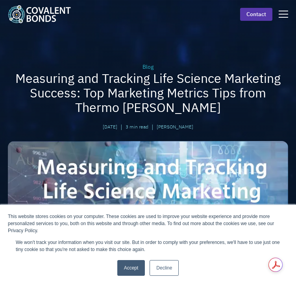
click at [166, 273] on link "Decline" at bounding box center [163, 268] width 29 height 16
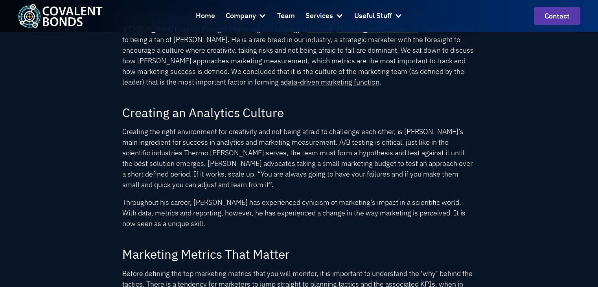
scroll to position [393, 0]
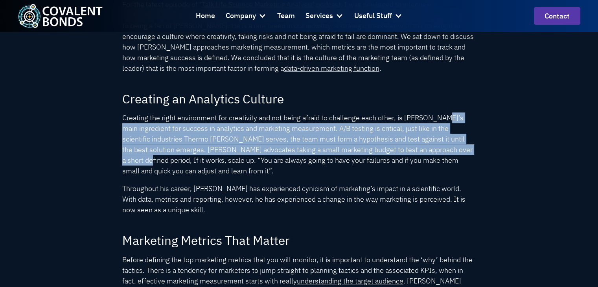
drag, startPoint x: 441, startPoint y: 120, endPoint x: 441, endPoint y: 150, distance: 29.9
click at [295, 150] on p "Creating the right environment for creativity and not being afraid to challenge…" at bounding box center [299, 144] width 354 height 64
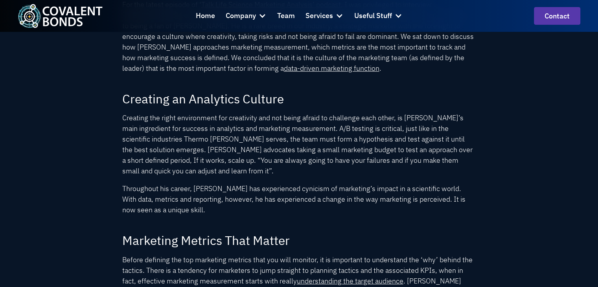
click at [237, 208] on p "Throughout his career, [PERSON_NAME] has experienced cynicism of marketing’s im…" at bounding box center [299, 199] width 354 height 32
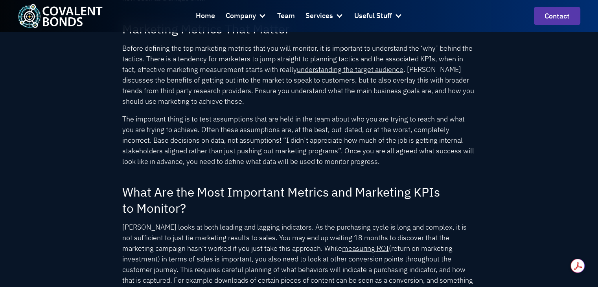
scroll to position [668, 0]
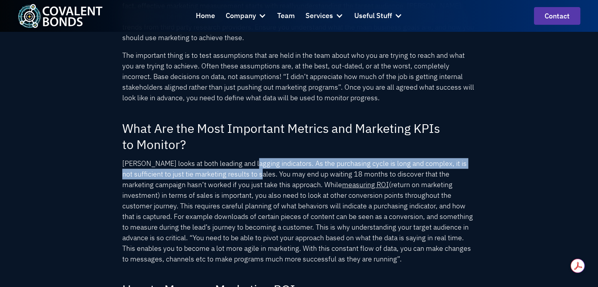
drag, startPoint x: 252, startPoint y: 165, endPoint x: 249, endPoint y: 175, distance: 10.2
click at [249, 175] on p "[PERSON_NAME] looks at both leading and lagging indicators. As the purchasing c…" at bounding box center [299, 211] width 354 height 106
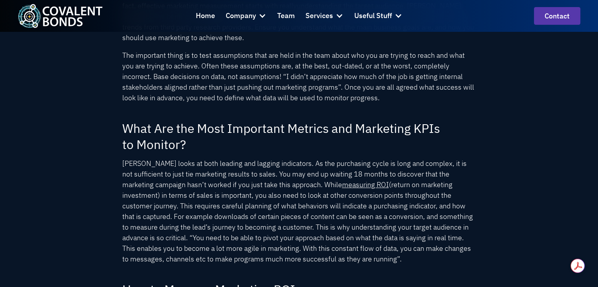
click at [245, 194] on p "[PERSON_NAME] looks at both leading and lagging indicators. As the purchasing c…" at bounding box center [299, 211] width 354 height 106
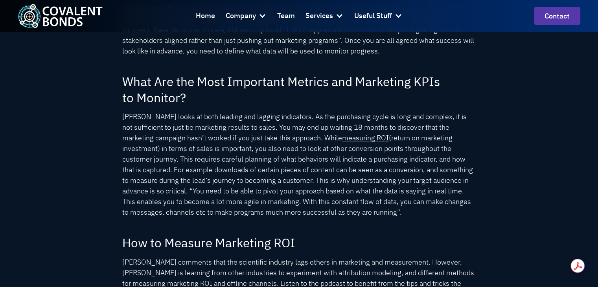
drag, startPoint x: 256, startPoint y: 189, endPoint x: 256, endPoint y: 202, distance: 12.2
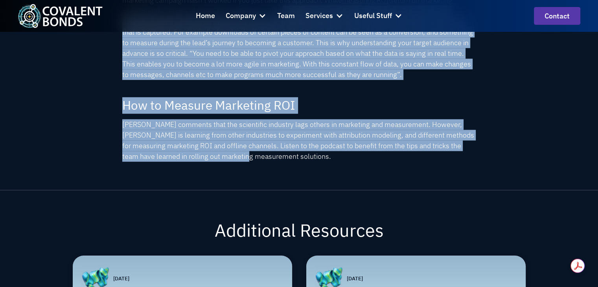
scroll to position [833, 0]
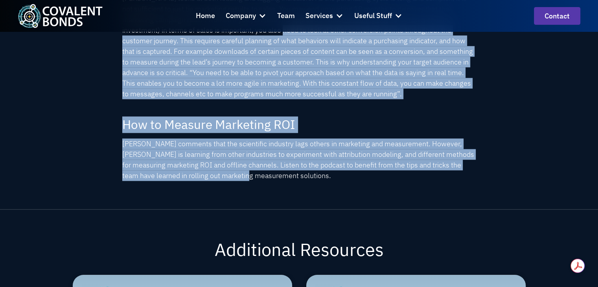
drag, startPoint x: 234, startPoint y: 145, endPoint x: 254, endPoint y: 175, distance: 35.8
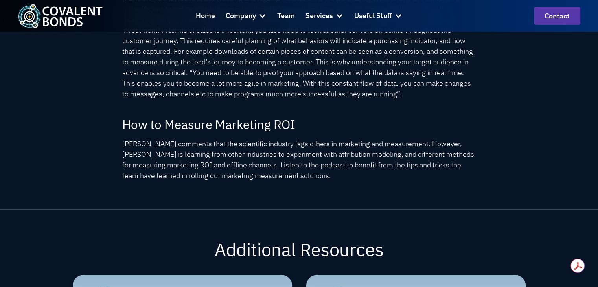
click at [295, 171] on p "[PERSON_NAME] comments that the scientific industry lags others in marketing an…" at bounding box center [299, 159] width 354 height 42
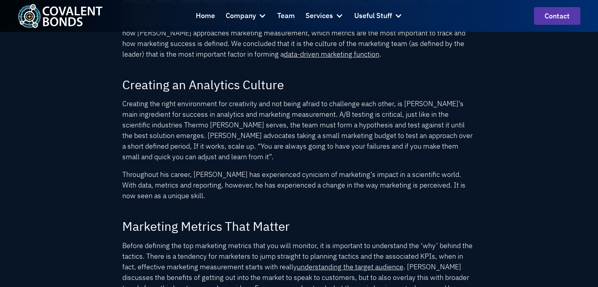
scroll to position [132, 0]
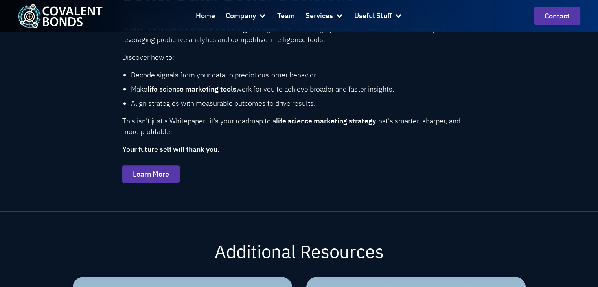
scroll to position [314, 0]
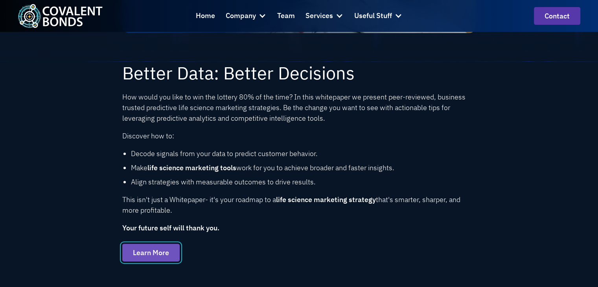
click at [165, 256] on link "Learn More" at bounding box center [150, 253] width 57 height 18
click at [80, 10] on img "home" at bounding box center [60, 16] width 85 height 24
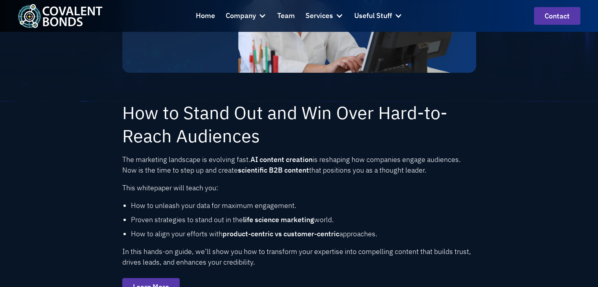
scroll to position [314, 0]
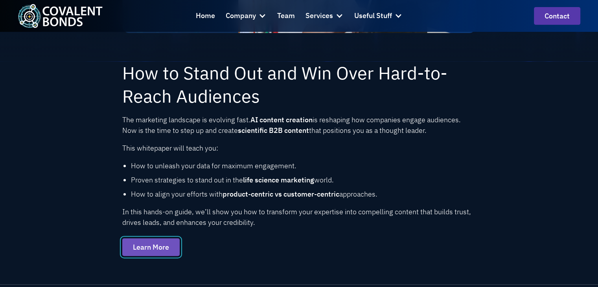
click at [164, 244] on link "Learn More" at bounding box center [150, 247] width 57 height 18
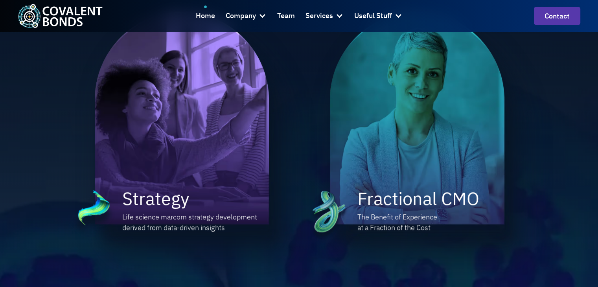
scroll to position [550, 0]
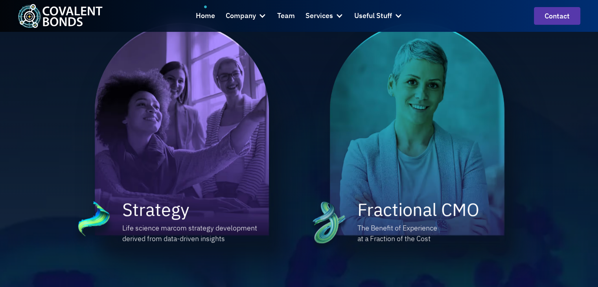
click at [225, 109] on img at bounding box center [190, 144] width 200 height 243
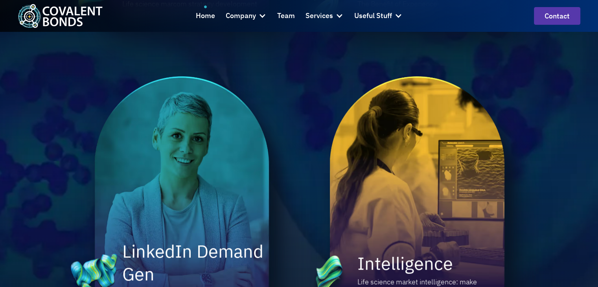
scroll to position [865, 0]
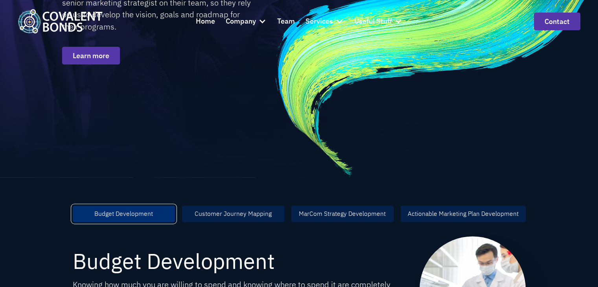
scroll to position [314, 0]
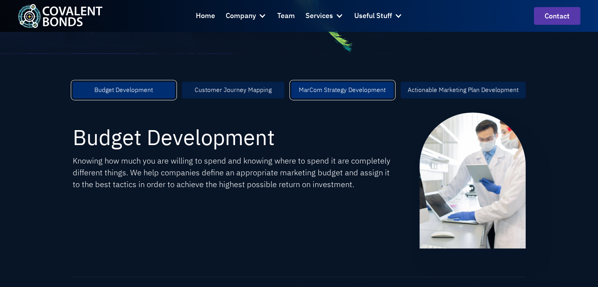
click at [370, 86] on div "MarCom Strategy Development" at bounding box center [342, 89] width 87 height 9
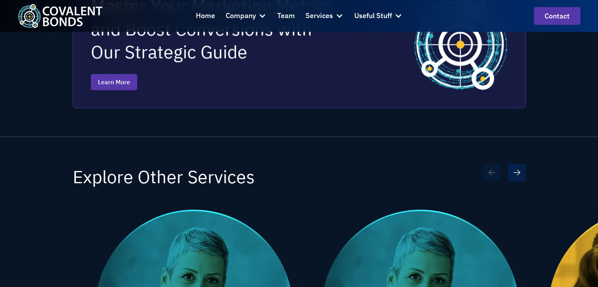
scroll to position [590, 0]
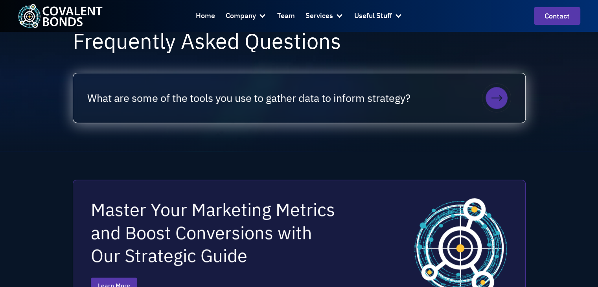
click at [349, 117] on div "What are some of the tools you use to gather data to inform strategy?" at bounding box center [299, 98] width 452 height 50
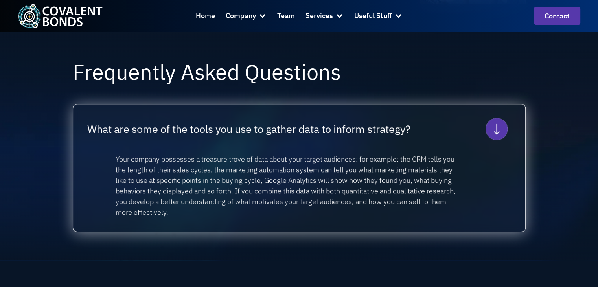
scroll to position [550, 0]
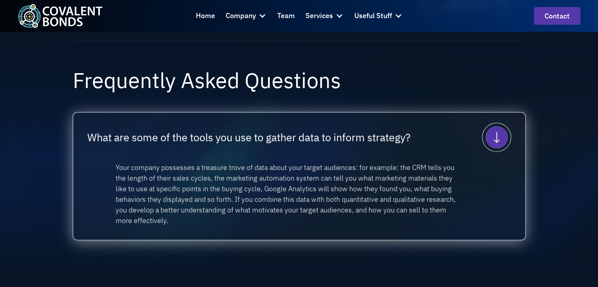
click at [502, 137] on icon at bounding box center [497, 137] width 22 height 22
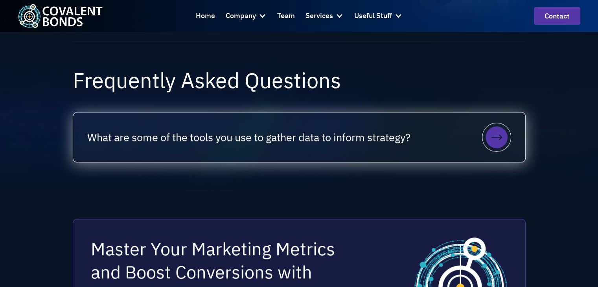
click at [502, 137] on icon at bounding box center [497, 137] width 22 height 22
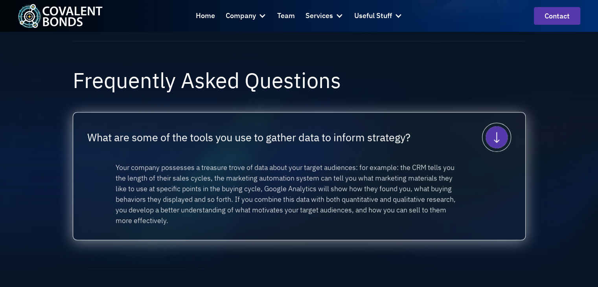
scroll to position [786, 0]
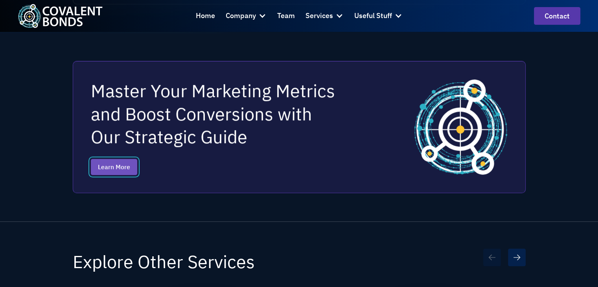
click at [129, 170] on link "Learn More" at bounding box center [114, 167] width 46 height 17
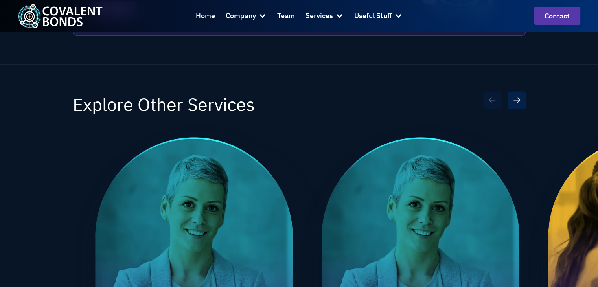
scroll to position [945, 0]
